Goal: Task Accomplishment & Management: Manage account settings

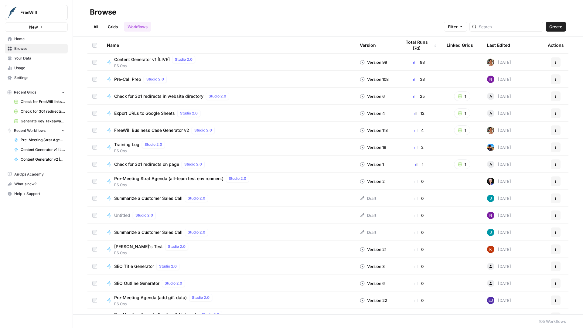
click at [96, 26] on link "All" at bounding box center [96, 27] width 12 height 10
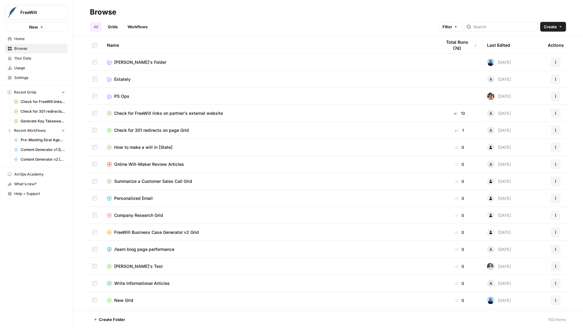
click at [122, 95] on span "PS Ops" at bounding box center [121, 96] width 15 height 6
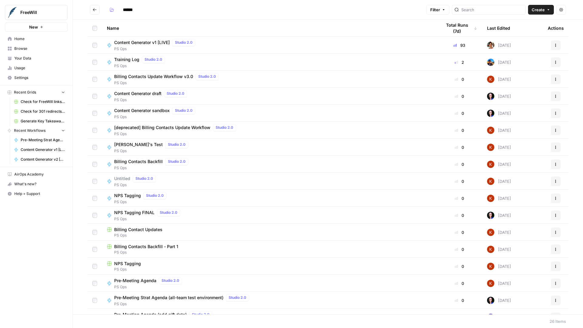
click at [541, 10] on span "Create" at bounding box center [538, 10] width 13 height 6
click at [561, 10] on icon "button" at bounding box center [561, 9] width 4 height 3
click at [576, 9] on header "****** Filter Create Actions" at bounding box center [328, 10] width 510 height 20
click at [109, 45] on icon at bounding box center [108, 45] width 3 height 4
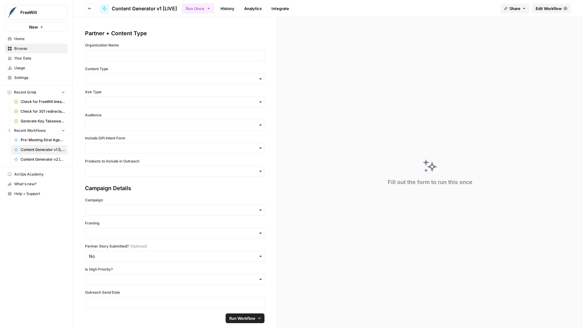
click at [105, 9] on icon at bounding box center [104, 8] width 3 height 4
click at [90, 9] on icon "button" at bounding box center [90, 9] width 4 height 4
click at [91, 11] on button "Go back" at bounding box center [90, 9] width 10 height 10
click at [90, 8] on icon "button" at bounding box center [89, 8] width 3 height 2
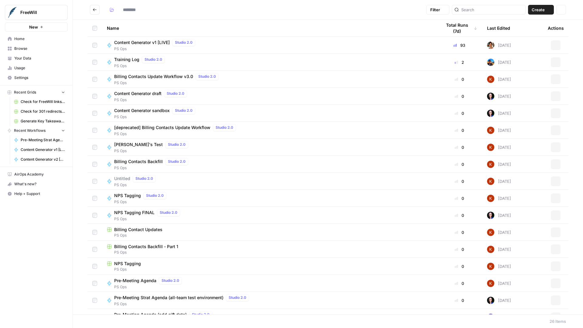
type input "******"
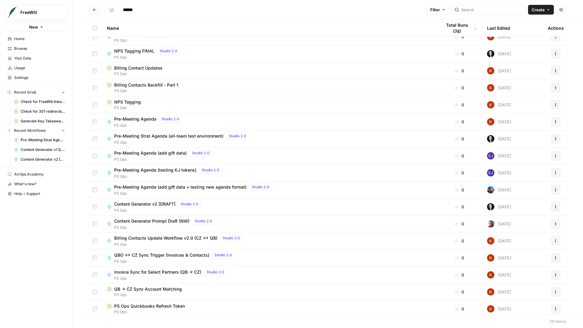
scroll to position [165, 0]
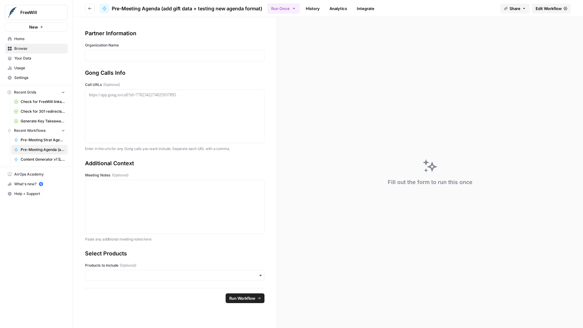
click at [88, 11] on button "Go back" at bounding box center [90, 9] width 10 height 10
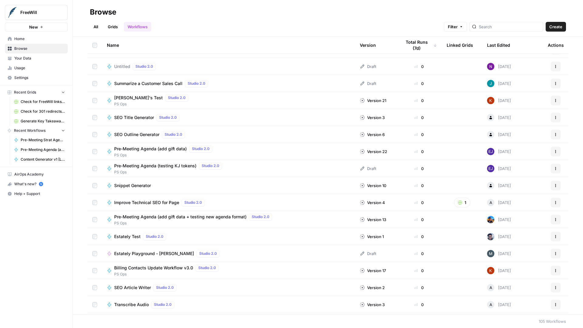
scroll to position [155, 0]
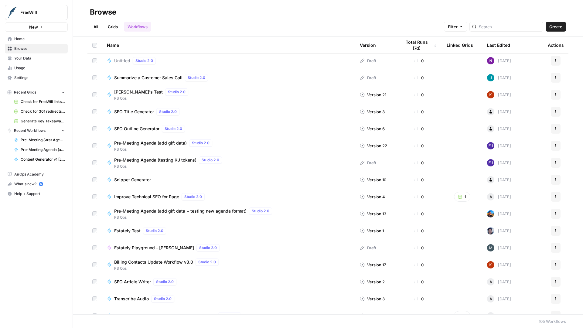
click at [558, 214] on button "Actions" at bounding box center [556, 214] width 10 height 10
click at [109, 214] on icon at bounding box center [108, 214] width 3 height 4
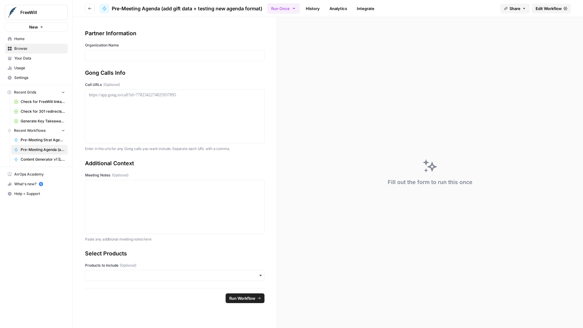
click at [104, 9] on icon at bounding box center [104, 8] width 3 height 4
click at [550, 9] on span "Edit Workflow" at bounding box center [549, 8] width 26 height 6
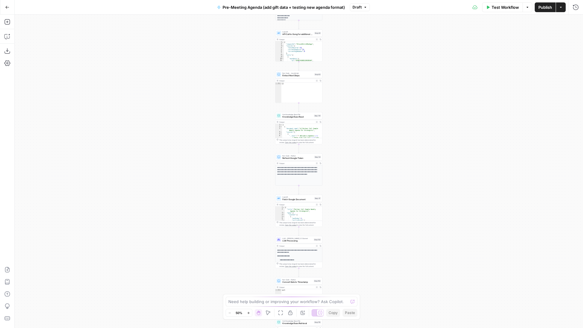
click at [249, 8] on span "Pre-Meeting Agenda (add gift data + testing new agenda format)" at bounding box center [284, 7] width 122 height 6
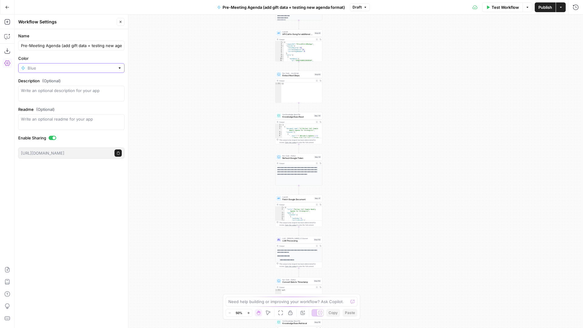
click at [60, 68] on input "Color" at bounding box center [71, 68] width 87 height 6
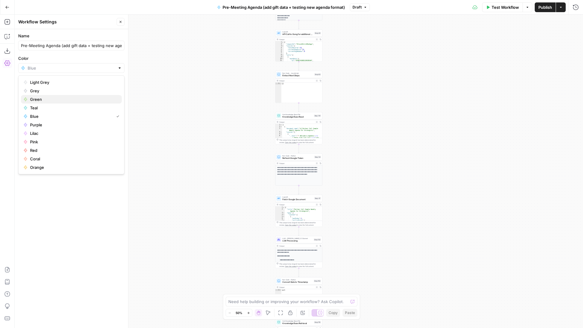
click at [56, 98] on span "Green" at bounding box center [73, 99] width 87 height 6
type input "Green"
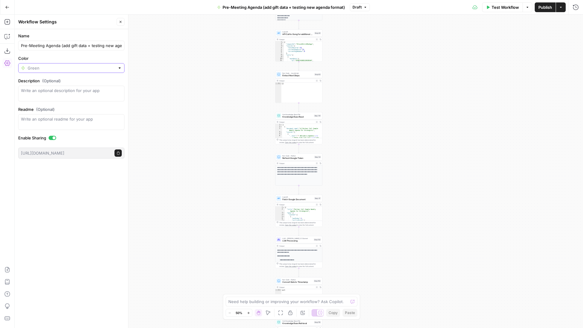
click at [47, 69] on input "Color" at bounding box center [71, 68] width 87 height 6
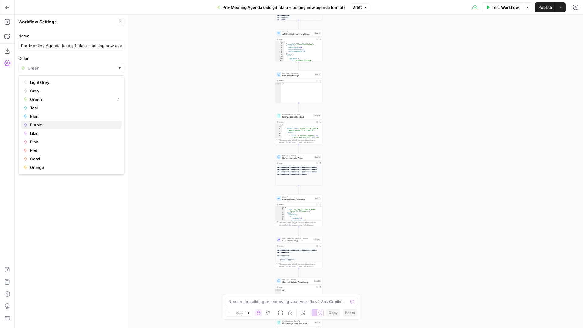
click at [56, 123] on span "Purple" at bounding box center [73, 125] width 87 height 6
type input "Purple"
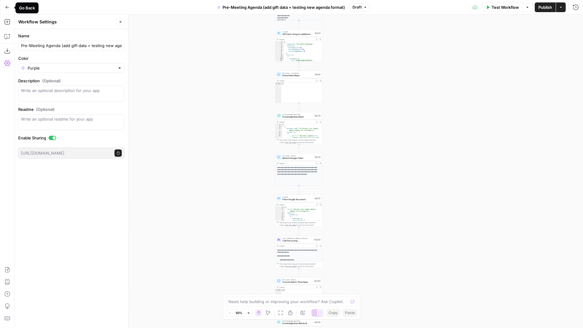
click at [7, 8] on icon "button" at bounding box center [7, 7] width 4 height 4
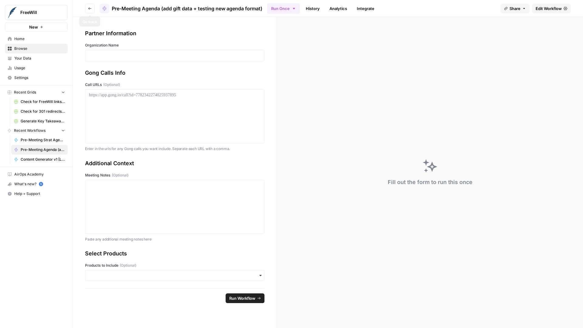
click at [92, 8] on button "Go back" at bounding box center [90, 9] width 10 height 10
click at [90, 9] on icon "button" at bounding box center [90, 9] width 4 height 4
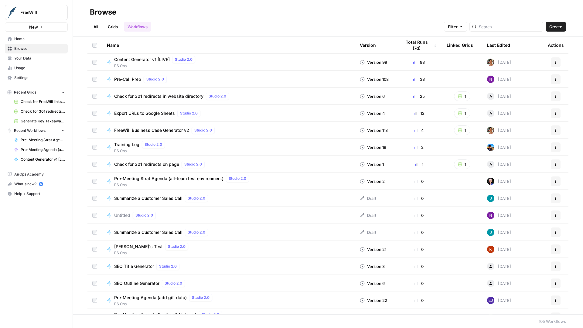
click at [96, 28] on link "All" at bounding box center [96, 27] width 12 height 10
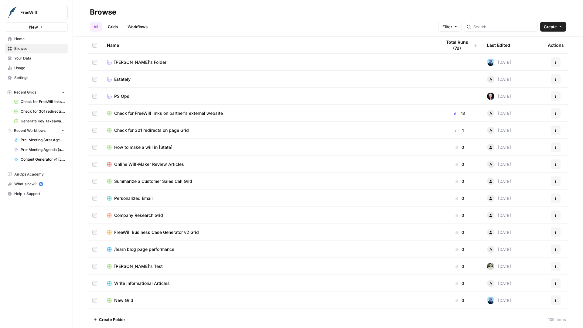
click at [127, 96] on span "PS Ops" at bounding box center [121, 96] width 15 height 6
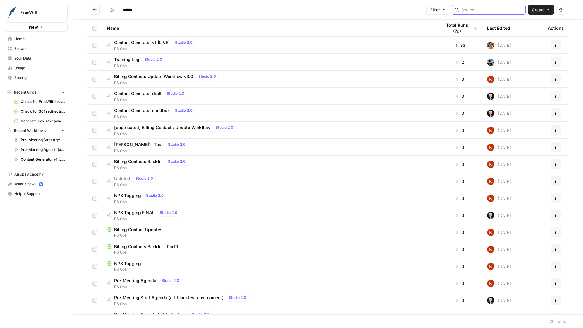
click at [490, 9] on input "search" at bounding box center [492, 10] width 62 height 6
type input "training"
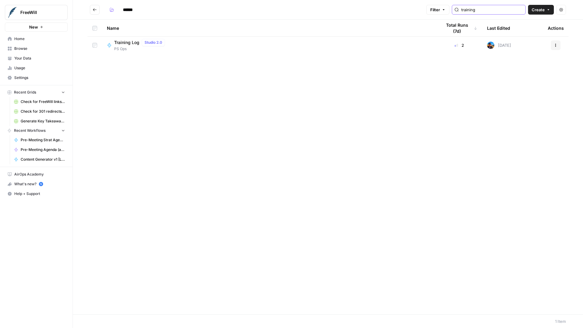
click at [520, 10] on input "training" at bounding box center [492, 10] width 62 height 6
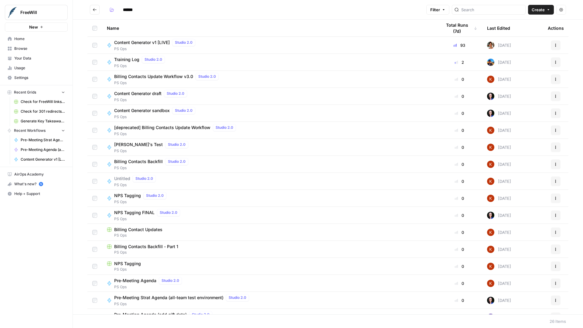
click at [125, 58] on span "Training Log" at bounding box center [126, 59] width 25 height 6
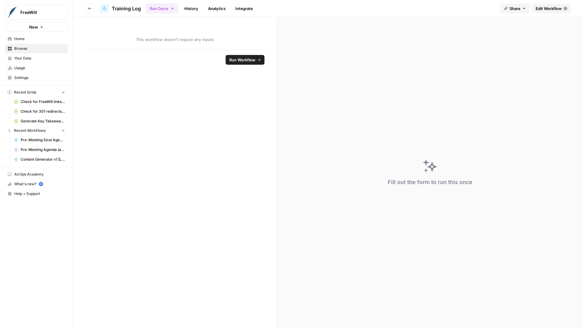
click at [546, 10] on span "Edit Workflow" at bounding box center [549, 8] width 26 height 6
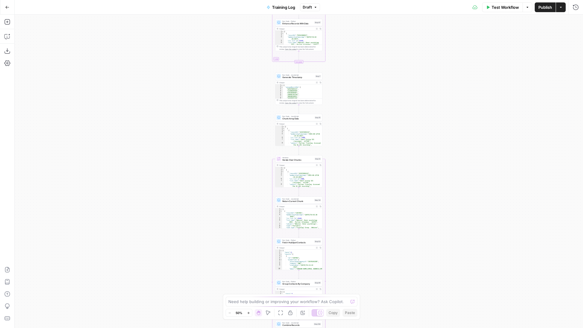
click at [270, 7] on icon "button" at bounding box center [268, 6] width 2 height 3
click at [25, 67] on div "Blue" at bounding box center [71, 68] width 106 height 10
click at [39, 97] on span "Green" at bounding box center [73, 99] width 87 height 6
type input "Green"
click at [295, 5] on span "Training Log" at bounding box center [283, 7] width 23 height 6
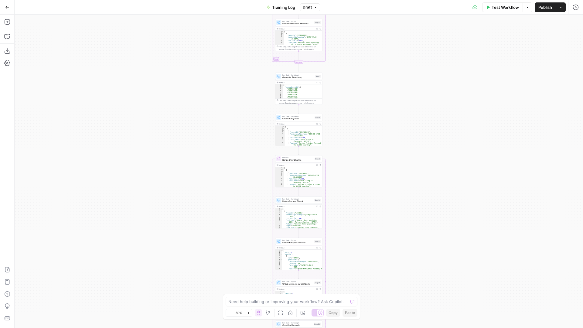
click at [296, 7] on button "Training Log" at bounding box center [281, 7] width 36 height 10
click at [291, 8] on span "Training Log" at bounding box center [283, 7] width 23 height 6
click at [90, 44] on input "Training Log" at bounding box center [71, 46] width 101 height 6
type input "Training Log [Live]"
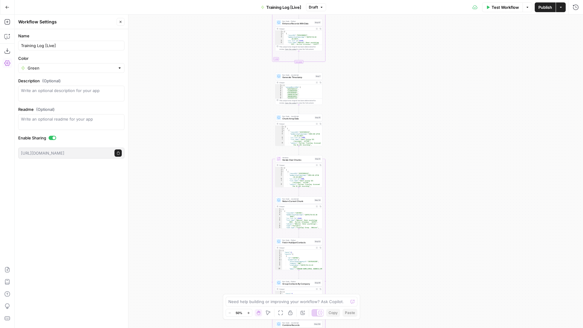
click at [502, 78] on div "Workflow Set Inputs Inputs Get Knowledge Base File Read Knowledge Base Step 124…" at bounding box center [299, 171] width 568 height 313
click at [544, 9] on span "Publish" at bounding box center [545, 7] width 14 height 6
click at [9, 10] on button "Go Back" at bounding box center [7, 7] width 11 height 11
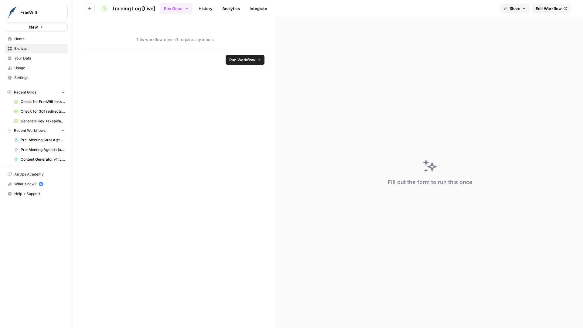
click at [87, 10] on button "Go back" at bounding box center [90, 9] width 10 height 10
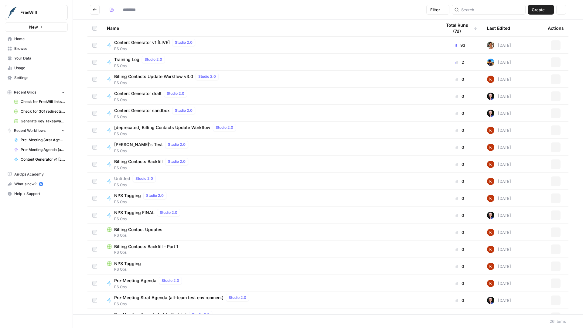
type input "******"
click at [150, 41] on span "Content Generator v1 [LIVE]" at bounding box center [142, 42] width 56 height 6
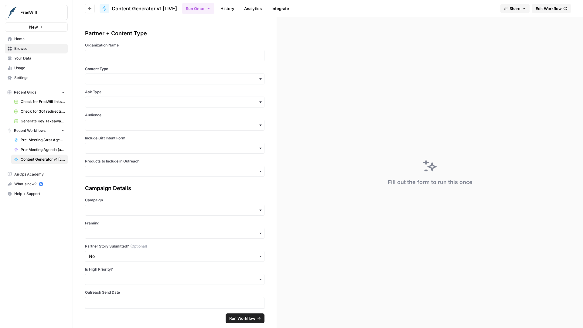
click at [551, 7] on span "Edit Workflow" at bounding box center [549, 8] width 26 height 6
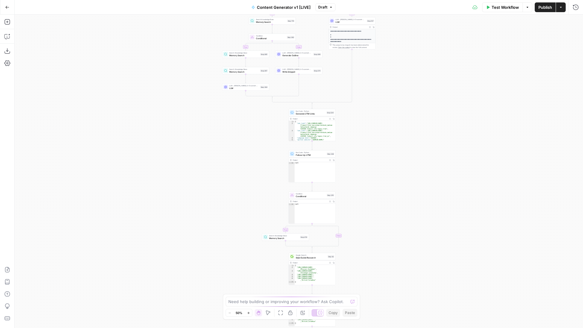
click at [254, 8] on icon "button" at bounding box center [253, 7] width 4 height 4
click at [46, 68] on input "Color" at bounding box center [71, 68] width 87 height 6
click at [46, 97] on span "Green" at bounding box center [73, 99] width 87 height 6
type input "Green"
click at [548, 9] on span "Publish" at bounding box center [545, 7] width 14 height 6
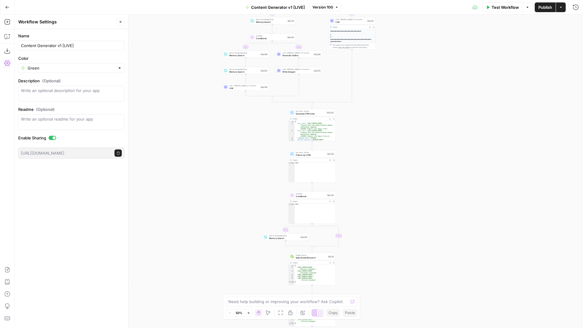
click at [6, 7] on icon "button" at bounding box center [7, 7] width 4 height 3
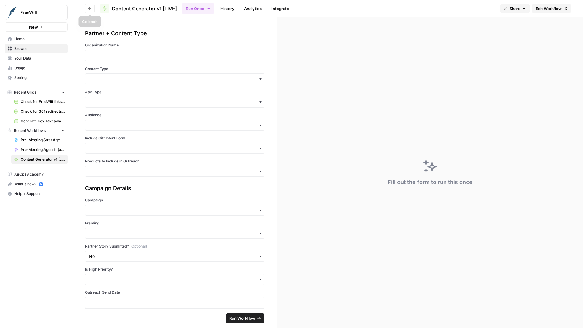
click at [92, 10] on button "Go back" at bounding box center [90, 9] width 10 height 10
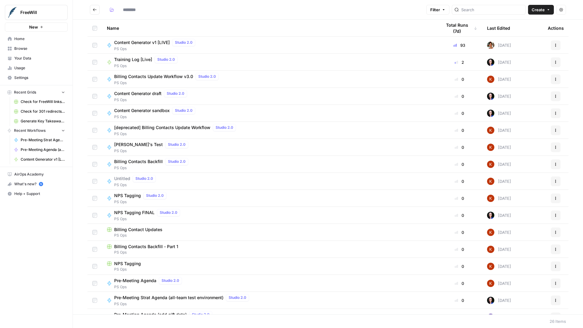
type input "******"
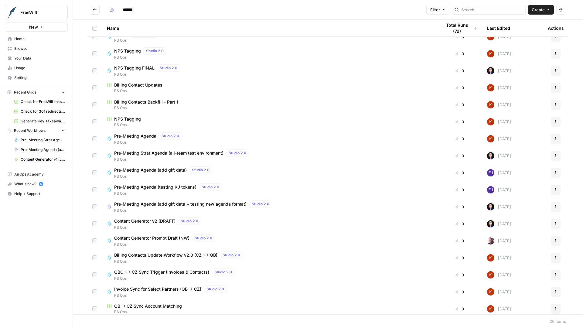
scroll to position [165, 0]
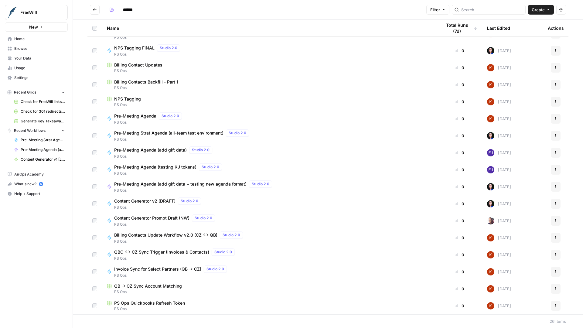
click at [140, 199] on span "Content Generator v2 [DRAFT]" at bounding box center [144, 201] width 61 height 6
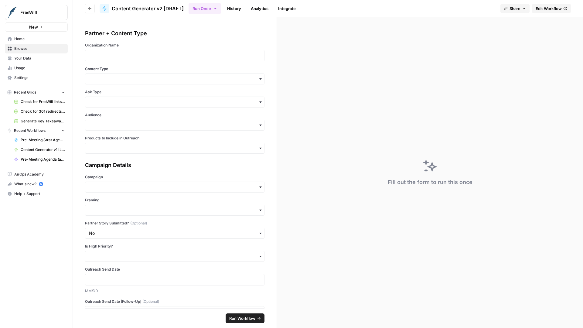
click at [541, 8] on span "Edit Workflow" at bounding box center [549, 8] width 26 height 6
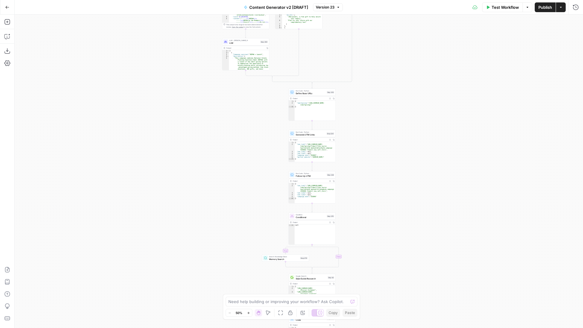
click at [246, 8] on icon "button" at bounding box center [245, 6] width 2 height 3
click at [247, 7] on icon "button" at bounding box center [246, 7] width 4 height 4
click at [246, 8] on icon "button" at bounding box center [245, 6] width 2 height 3
click at [36, 70] on input "Color" at bounding box center [71, 68] width 87 height 6
click at [41, 124] on span "Purple" at bounding box center [73, 125] width 87 height 6
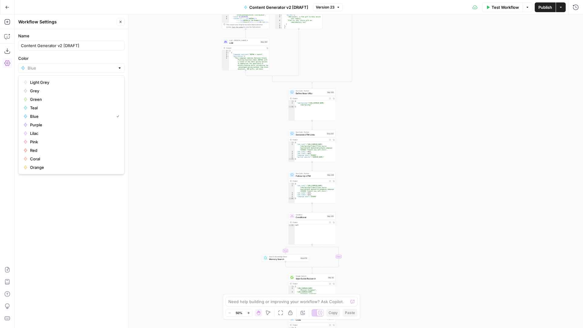
type input "Purple"
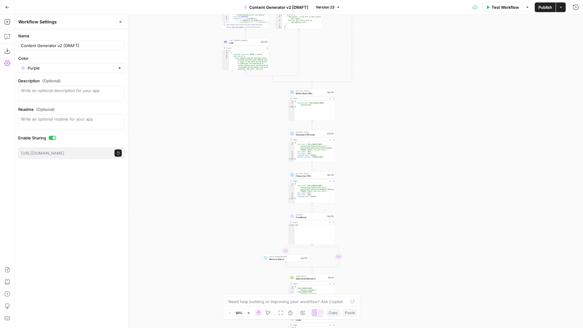
drag, startPoint x: 542, startPoint y: 5, endPoint x: 542, endPoint y: 293, distance: 287.9
click at [542, 5] on span "Publish" at bounding box center [545, 7] width 14 height 6
click at [8, 5] on icon "button" at bounding box center [7, 7] width 4 height 4
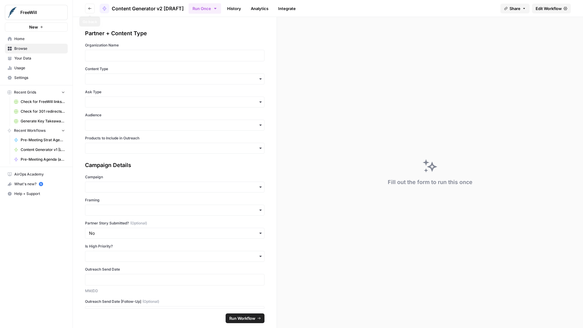
drag, startPoint x: 88, startPoint y: 7, endPoint x: 88, endPoint y: 295, distance: 287.9
click at [88, 7] on icon "button" at bounding box center [90, 9] width 4 height 4
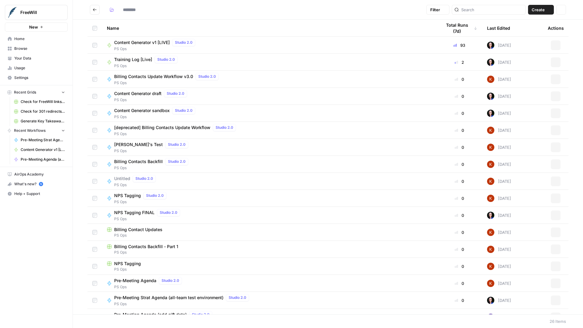
type input "******"
click at [118, 180] on span "Untitled" at bounding box center [122, 179] width 16 height 6
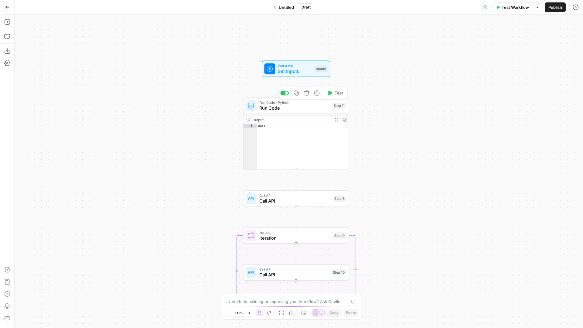
click at [273, 107] on span "Run Code" at bounding box center [294, 108] width 70 height 7
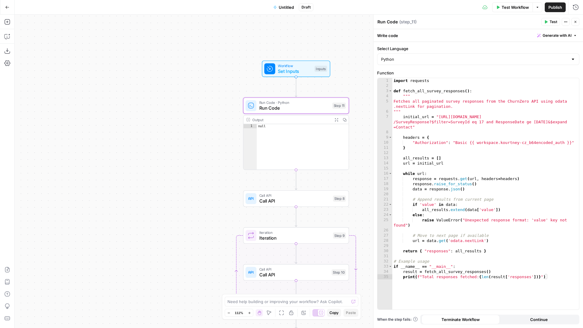
click at [575, 21] on icon "button" at bounding box center [576, 22] width 4 height 4
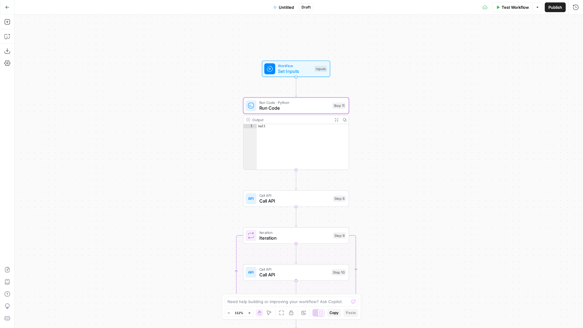
drag, startPoint x: 6, startPoint y: 5, endPoint x: 6, endPoint y: 293, distance: 287.9
click at [6, 5] on icon "button" at bounding box center [7, 7] width 4 height 4
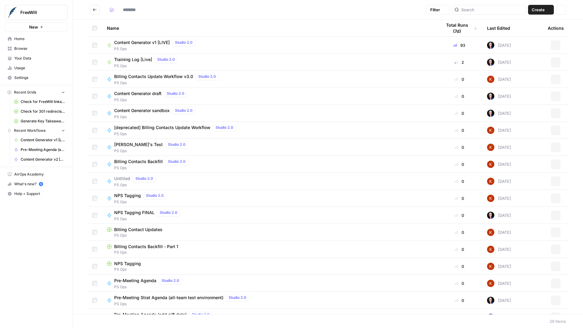
type input "******"
click at [132, 60] on span "Training Log [Live]" at bounding box center [133, 59] width 38 height 6
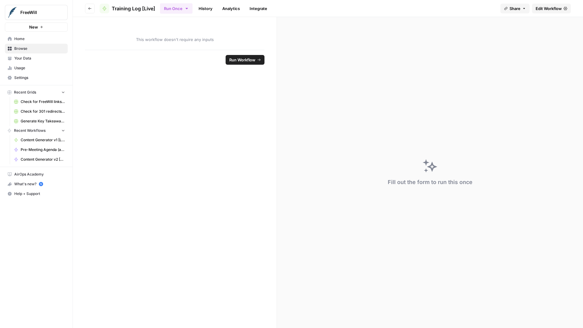
click at [547, 9] on span "Edit Workflow" at bounding box center [549, 8] width 26 height 6
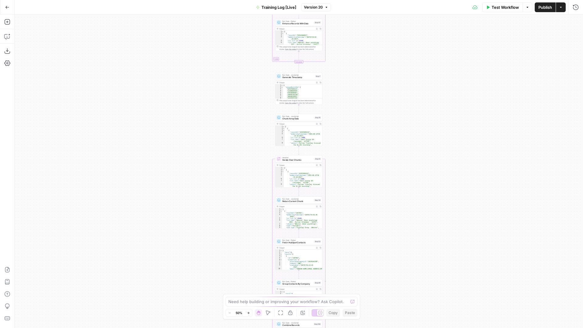
click at [289, 7] on span "Training Log [Live]" at bounding box center [278, 7] width 35 height 6
click at [54, 46] on input "Training Log [Live]" at bounding box center [71, 46] width 101 height 6
type input "Training Log [LIVE]"
click at [540, 8] on span "Publish" at bounding box center [545, 7] width 14 height 6
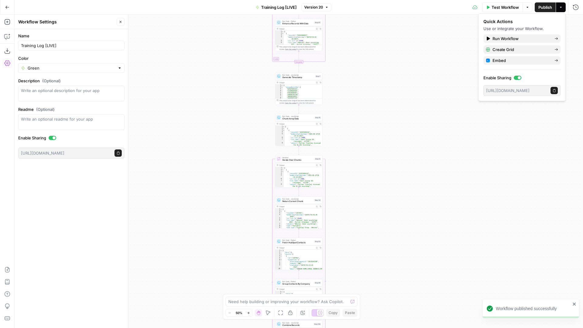
click at [5, 7] on icon "button" at bounding box center [7, 7] width 4 height 4
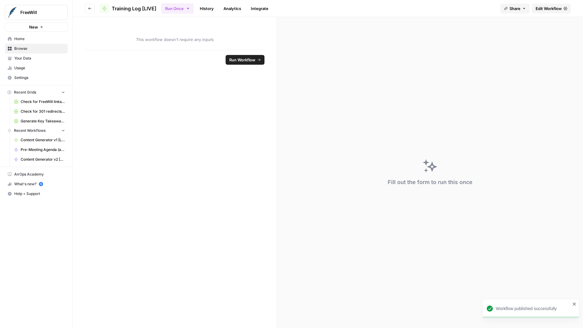
click at [92, 9] on button "Go back" at bounding box center [90, 9] width 10 height 10
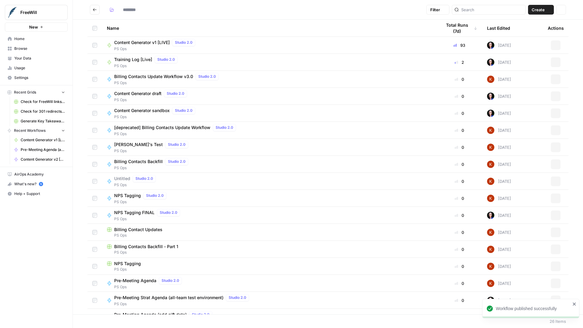
type input "******"
click at [139, 93] on span "Content Generator draft" at bounding box center [137, 93] width 47 height 6
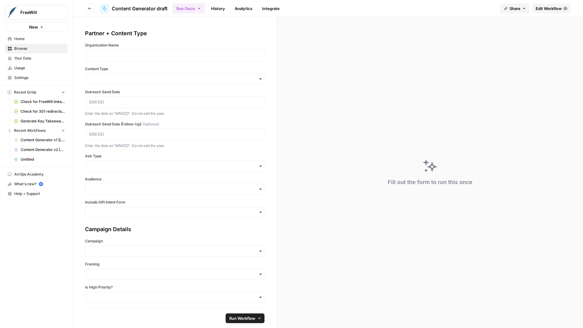
drag, startPoint x: 546, startPoint y: 7, endPoint x: 546, endPoint y: 295, distance: 287.9
click at [90, 9] on icon "button" at bounding box center [90, 9] width 4 height 4
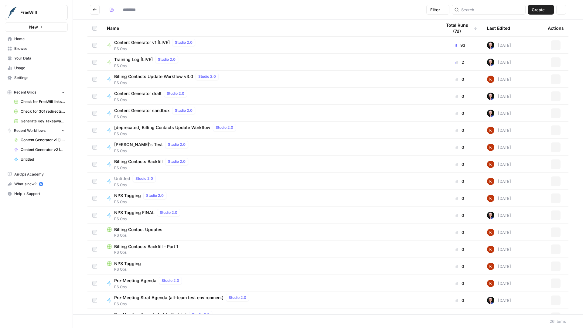
type input "******"
